Goal: Task Accomplishment & Management: Use online tool/utility

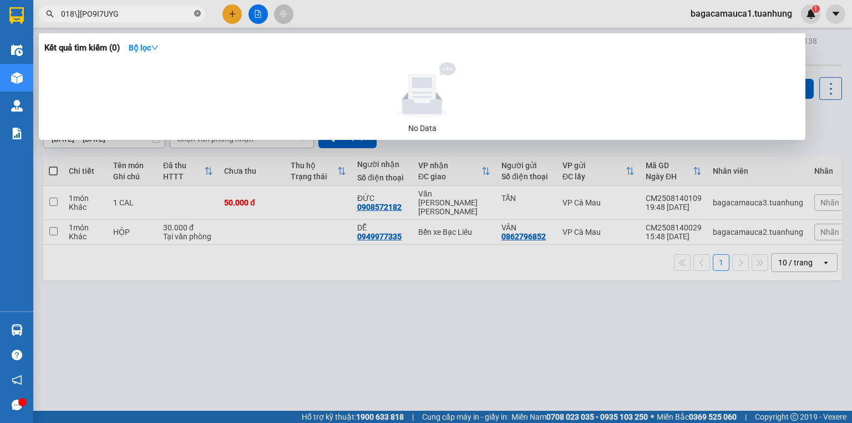
drag, startPoint x: 0, startPoint y: 0, endPoint x: 198, endPoint y: 13, distance: 197.9
click at [198, 13] on icon "close-circle" at bounding box center [197, 13] width 7 height 7
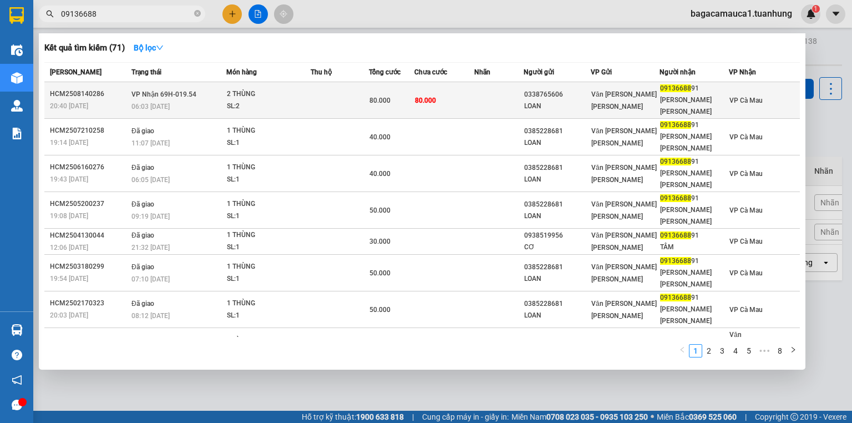
type input "09136688"
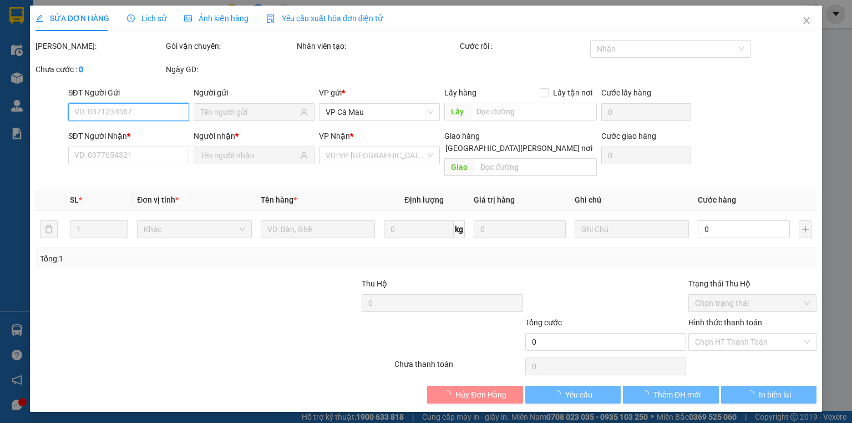
type input "0338765606"
type input "LOAN"
type input "0913668891"
type input "[PERSON_NAME] [PERSON_NAME]"
type input "80.000"
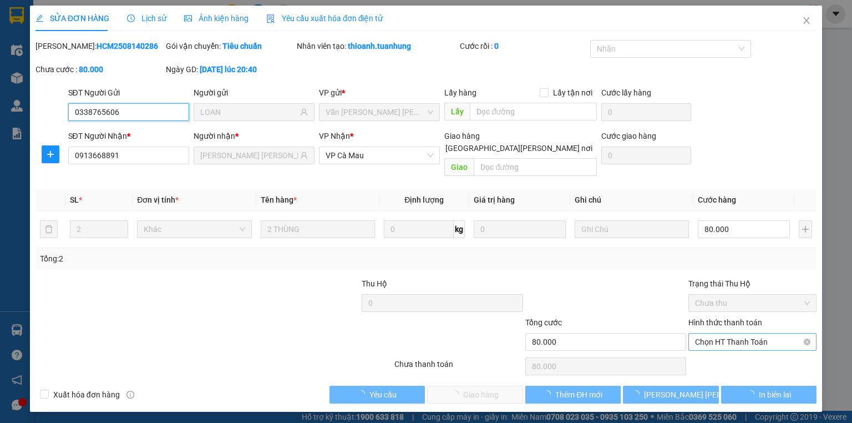
click at [753, 333] on span "Chọn HT Thanh Toán" at bounding box center [752, 341] width 115 height 17
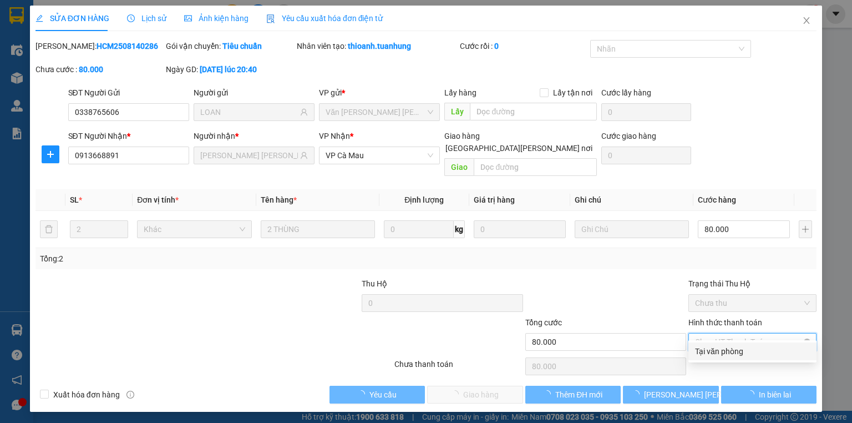
click at [740, 353] on div "Tại văn phòng" at bounding box center [752, 351] width 115 height 12
type input "0"
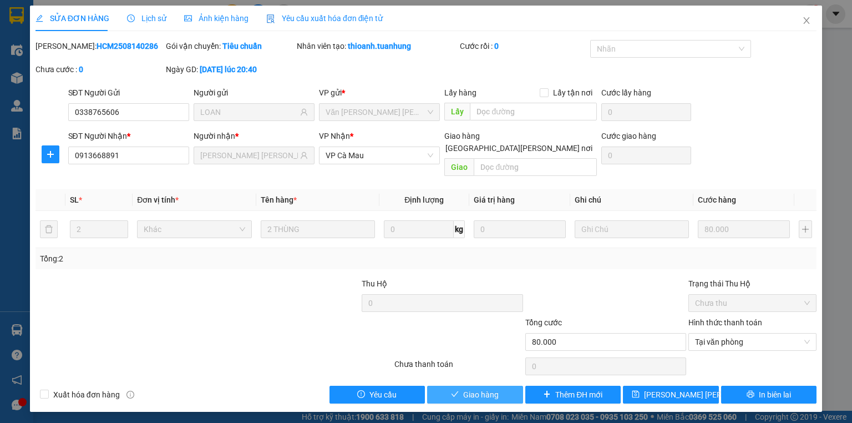
click at [459, 387] on button "Giao hàng" at bounding box center [475, 395] width 96 height 18
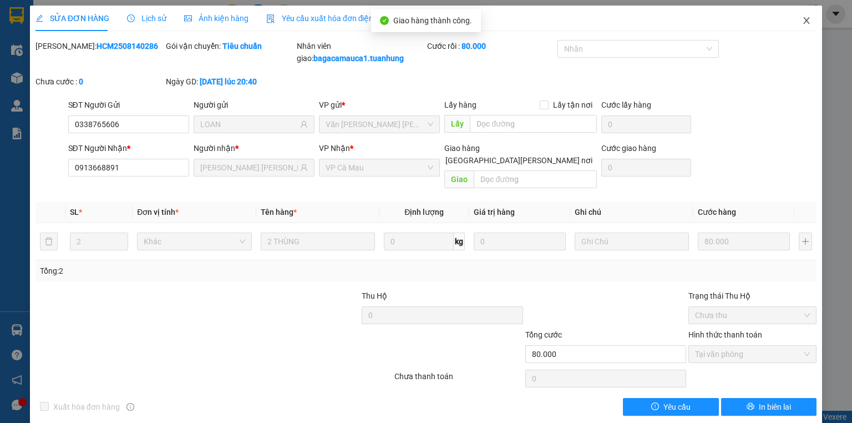
click at [799, 14] on span "Close" at bounding box center [806, 21] width 31 height 31
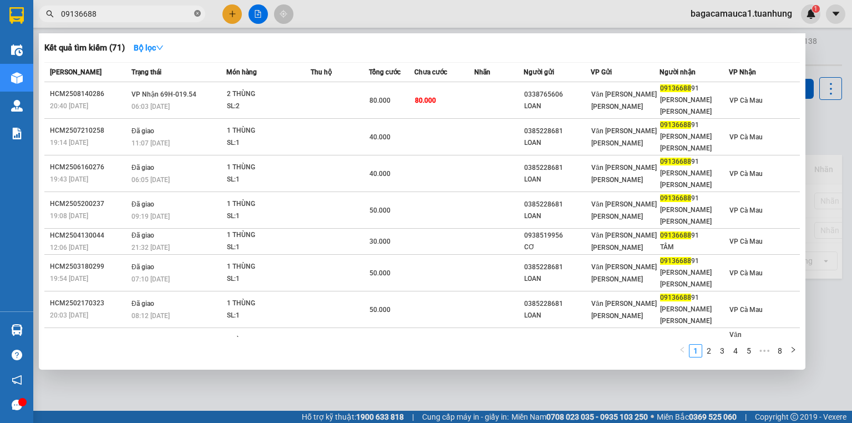
click at [199, 12] on icon "close-circle" at bounding box center [197, 13] width 7 height 7
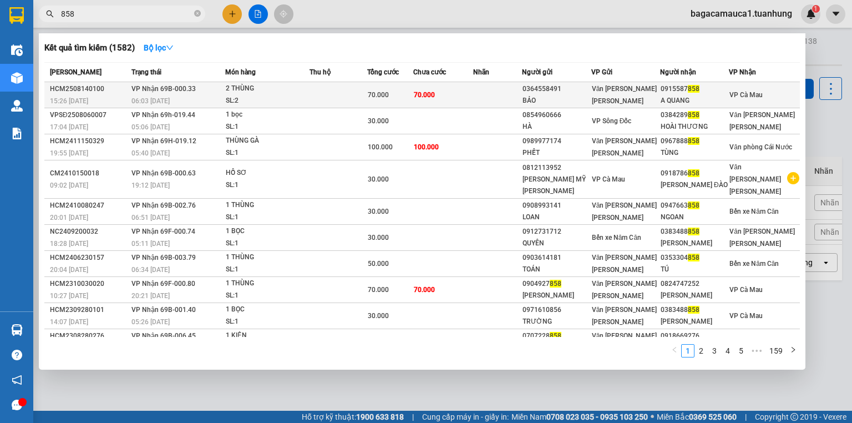
type input "858"
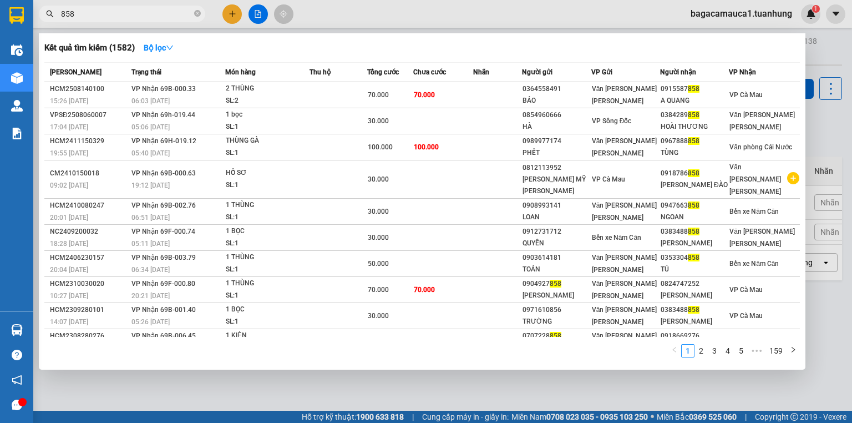
click at [259, 91] on div "2 THÙNG" at bounding box center [267, 89] width 83 height 12
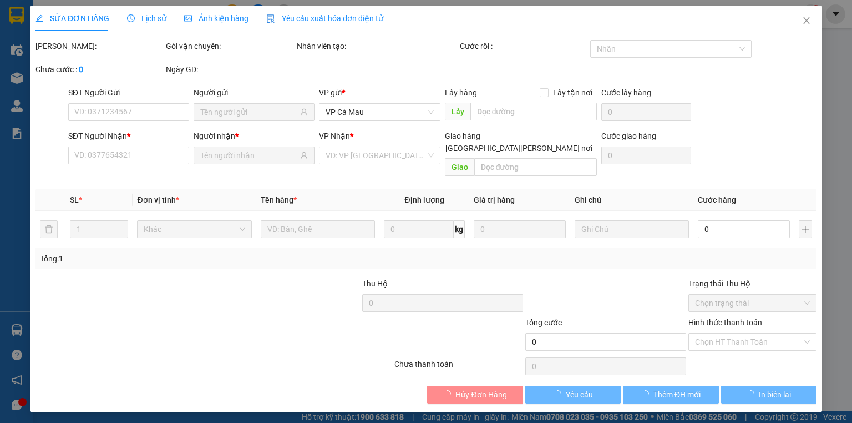
type input "0364558491"
type input "BẢO"
type input "0915587858"
type input "A QUANG"
type input "70.000"
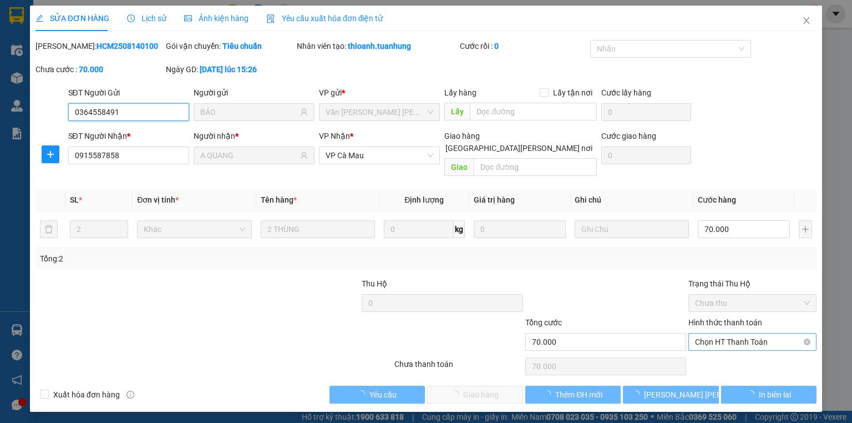
click at [744, 333] on span "Chọn HT Thanh Toán" at bounding box center [752, 341] width 115 height 17
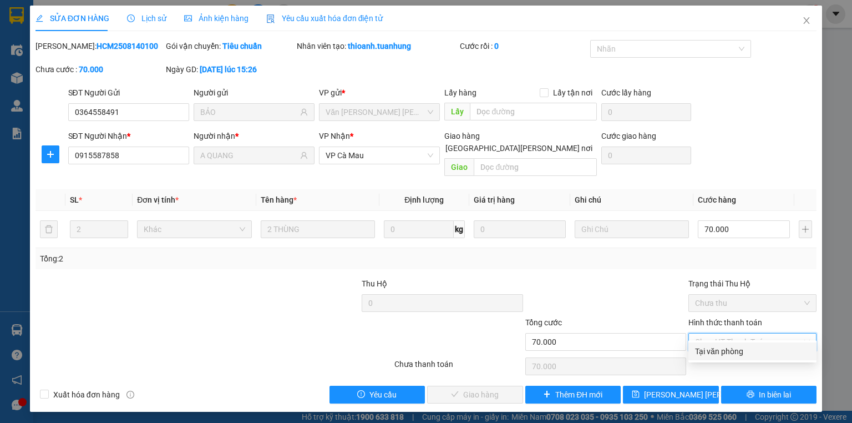
click at [739, 348] on div "Tại văn phòng" at bounding box center [752, 351] width 115 height 12
type input "0"
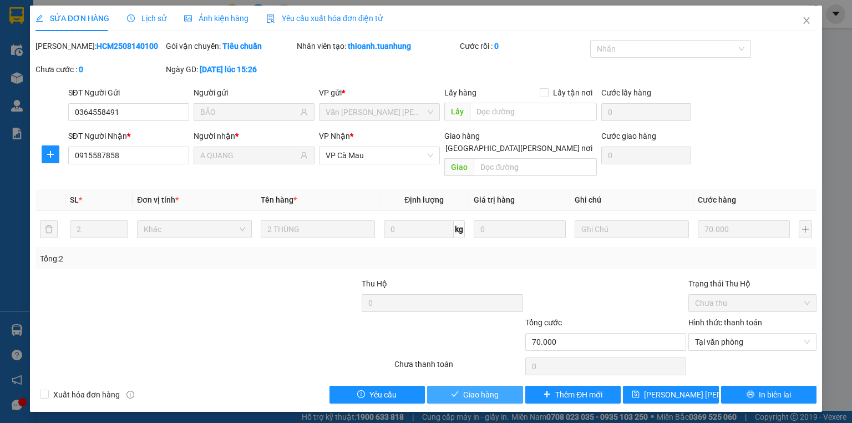
click at [488, 388] on span "Giao hàng" at bounding box center [481, 394] width 36 height 12
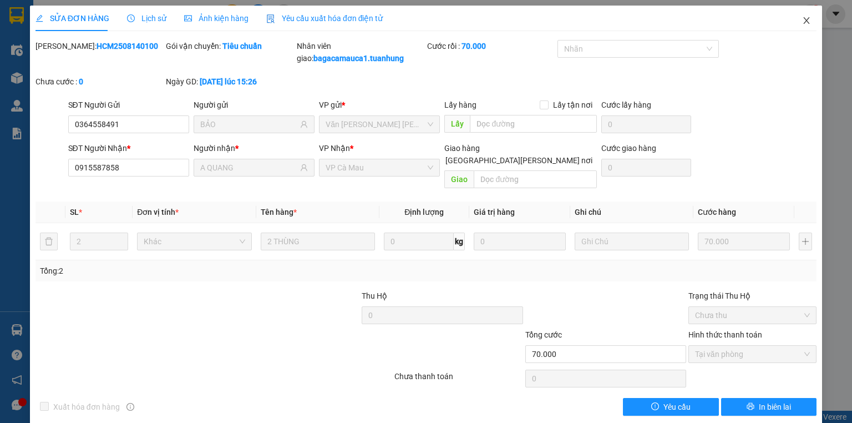
click at [804, 20] on icon "close" at bounding box center [807, 20] width 6 height 7
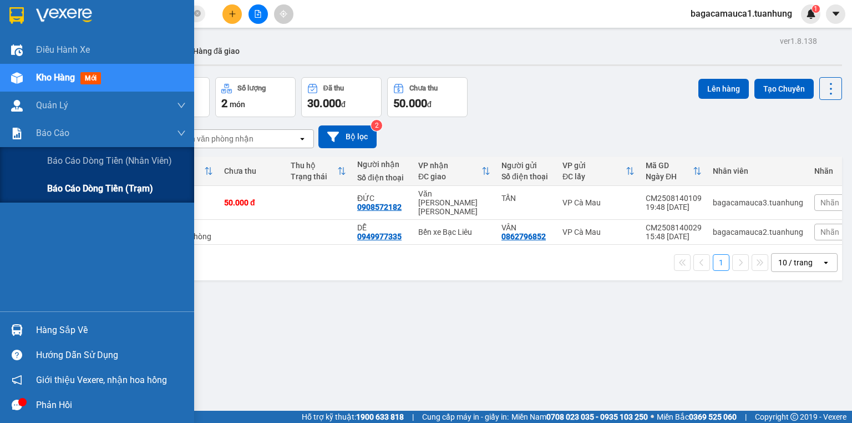
click at [79, 192] on span "Báo cáo dòng tiền (trạm)" at bounding box center [100, 188] width 106 height 14
